Goal: Task Accomplishment & Management: Use online tool/utility

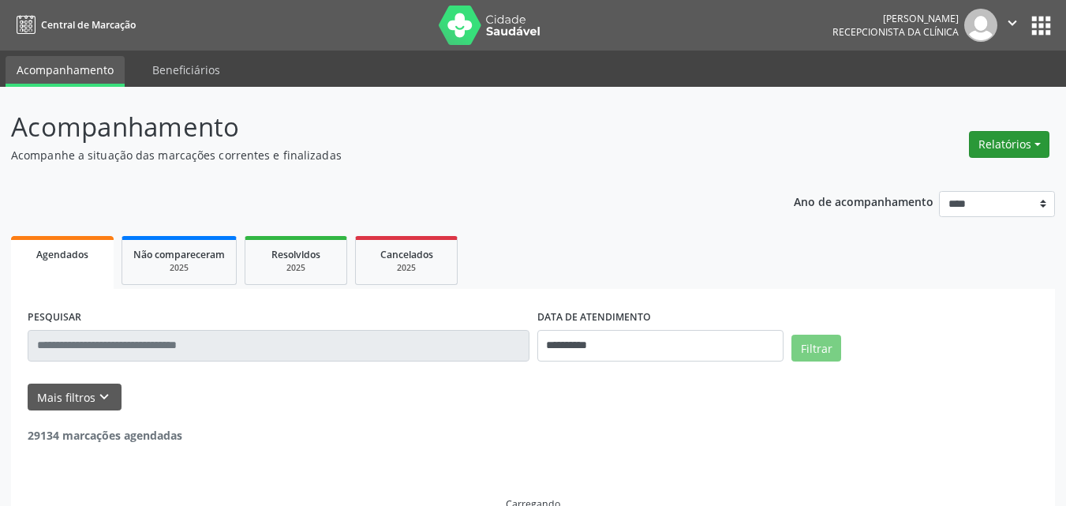
click at [1004, 145] on button "Relatórios" at bounding box center [1009, 144] width 81 height 27
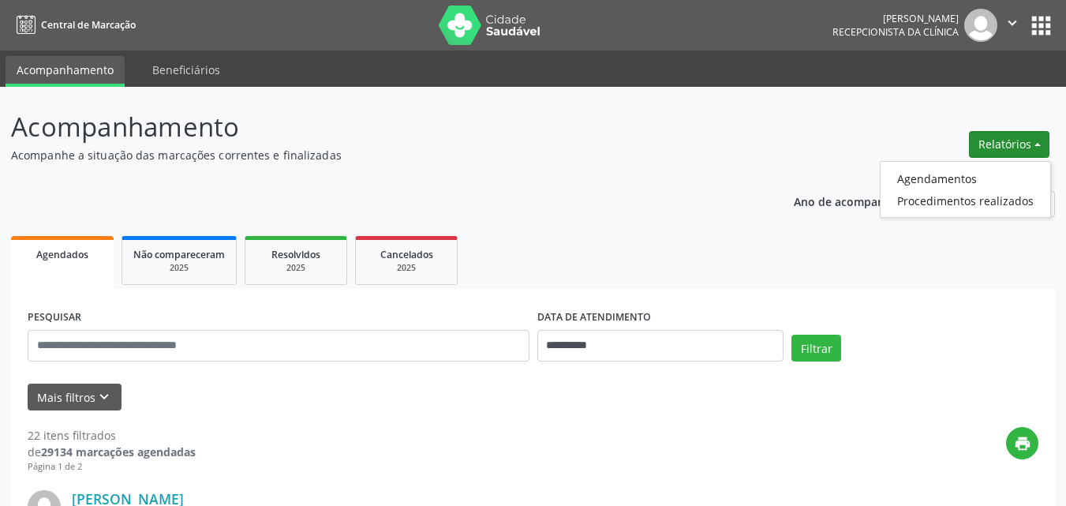
click at [1010, 138] on button "Relatórios" at bounding box center [1009, 144] width 81 height 27
click at [942, 185] on link "Agendamentos" at bounding box center [966, 178] width 170 height 22
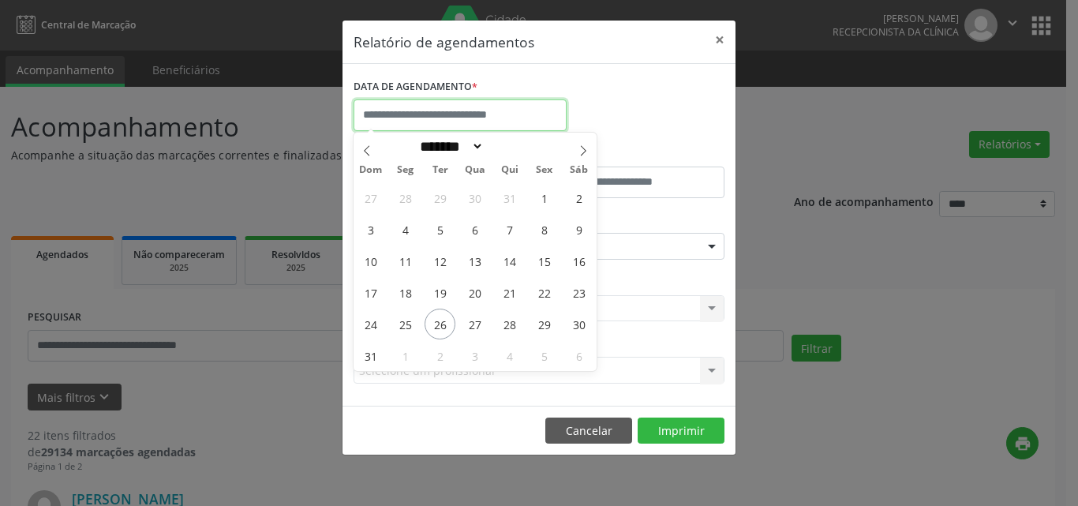
click at [424, 116] on input "text" at bounding box center [460, 115] width 213 height 32
click at [583, 148] on icon at bounding box center [584, 150] width 6 height 10
select select "*"
click at [474, 230] on span "8" at bounding box center [474, 229] width 31 height 31
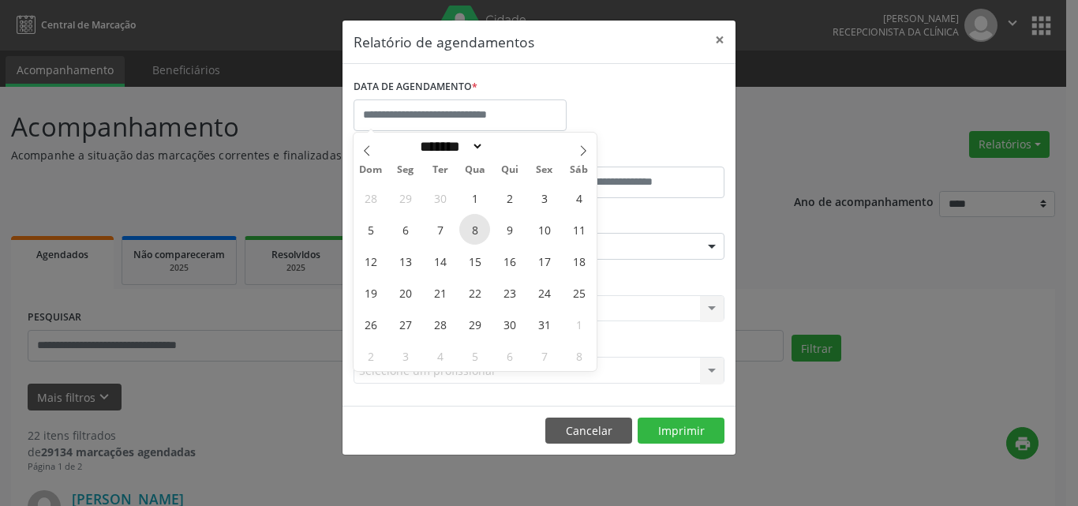
type input "**********"
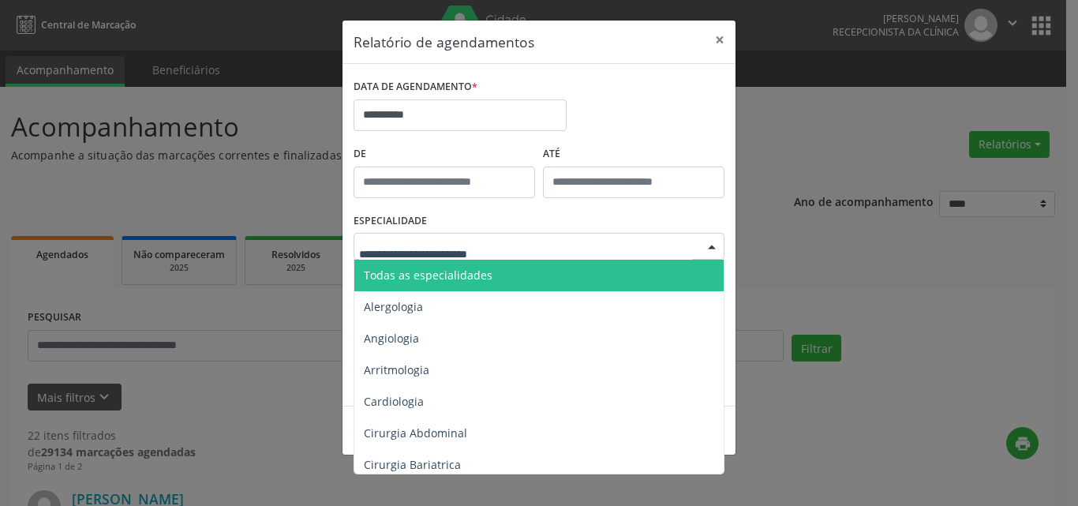
click at [413, 275] on span "Todas as especialidades" at bounding box center [428, 275] width 129 height 15
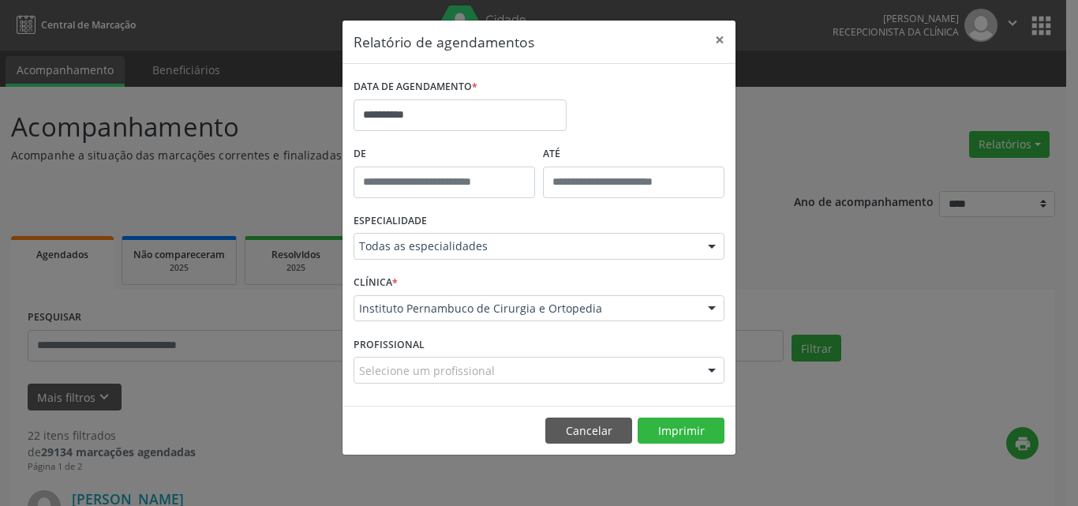
click at [392, 293] on label "CLÍNICA *" at bounding box center [376, 283] width 44 height 24
click at [673, 437] on button "Imprimir" at bounding box center [681, 431] width 87 height 27
